Goal: Find specific page/section: Find specific page/section

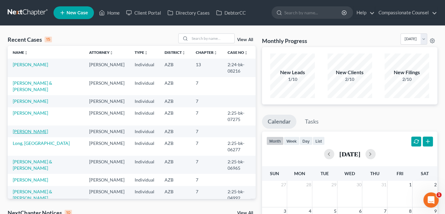
click at [27, 134] on link "[PERSON_NAME]" at bounding box center [30, 131] width 35 height 5
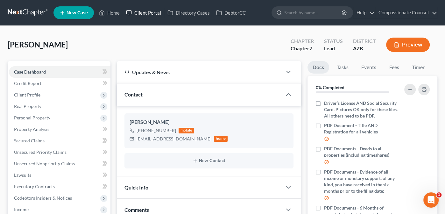
click at [150, 13] on link "Client Portal" at bounding box center [143, 12] width 41 height 11
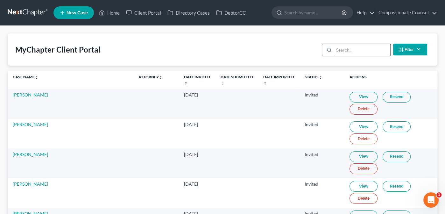
click at [346, 51] on input "search" at bounding box center [362, 50] width 56 height 12
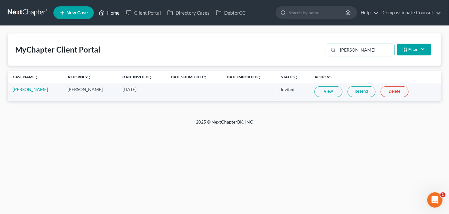
type input "[PERSON_NAME]"
click at [121, 10] on link "Home" at bounding box center [109, 12] width 27 height 11
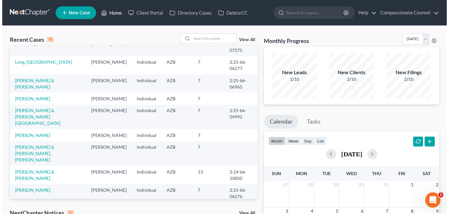
scroll to position [88, 0]
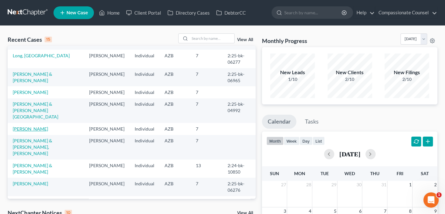
click at [20, 131] on link "[PERSON_NAME]" at bounding box center [30, 128] width 35 height 5
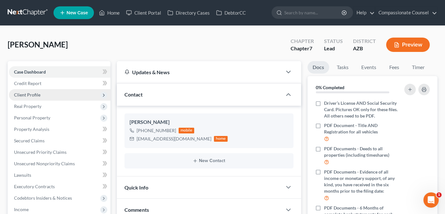
click at [21, 97] on span "Client Profile" at bounding box center [60, 94] width 102 height 11
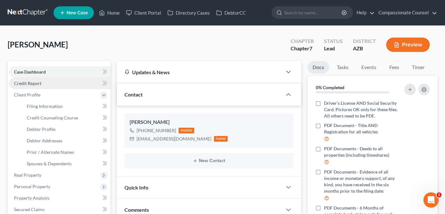
click at [25, 81] on span "Credit Report" at bounding box center [27, 83] width 27 height 5
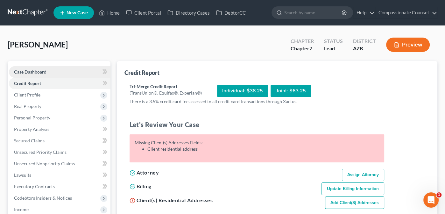
click at [25, 70] on span "Case Dashboard" at bounding box center [30, 71] width 32 height 5
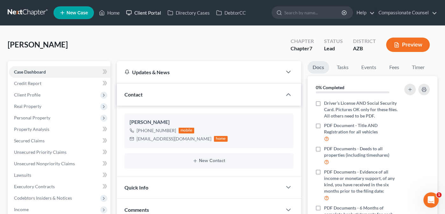
click at [145, 15] on link "Client Portal" at bounding box center [143, 12] width 41 height 11
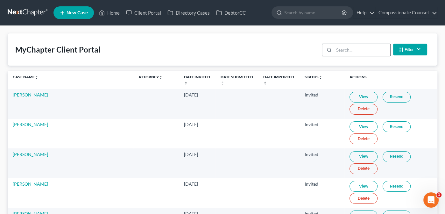
click at [334, 53] on input "search" at bounding box center [362, 50] width 56 height 12
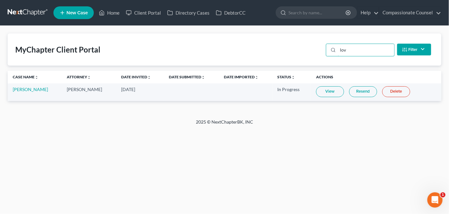
type input "lov"
click at [327, 92] on link "View" at bounding box center [330, 91] width 28 height 11
click at [112, 11] on link "Home" at bounding box center [109, 12] width 27 height 11
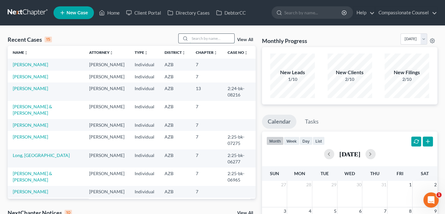
click at [206, 38] on input "search" at bounding box center [212, 38] width 45 height 9
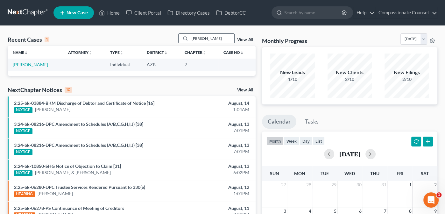
type input "[PERSON_NAME]"
click at [29, 64] on link "[PERSON_NAME]" at bounding box center [30, 64] width 35 height 5
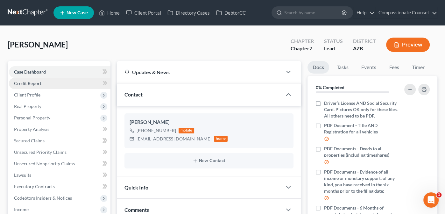
click at [25, 84] on span "Credit Report" at bounding box center [27, 83] width 27 height 5
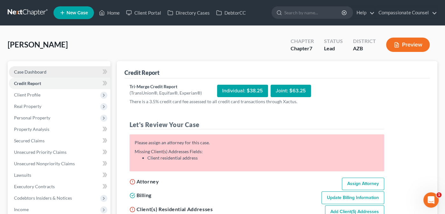
click at [30, 71] on span "Case Dashboard" at bounding box center [30, 71] width 32 height 5
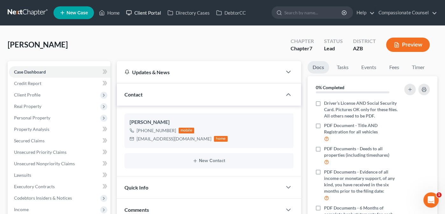
click at [140, 11] on link "Client Portal" at bounding box center [143, 12] width 41 height 11
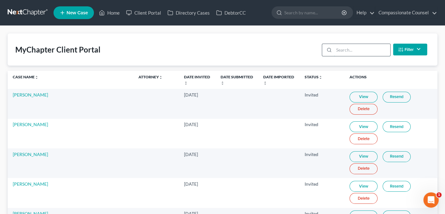
click at [356, 47] on input "search" at bounding box center [362, 50] width 56 height 12
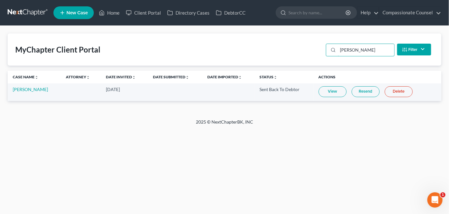
type input "[PERSON_NAME]"
